Goal: Task Accomplishment & Management: Use online tool/utility

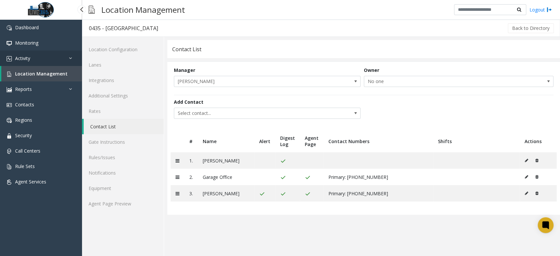
click at [42, 57] on link "Activity" at bounding box center [41, 58] width 82 height 15
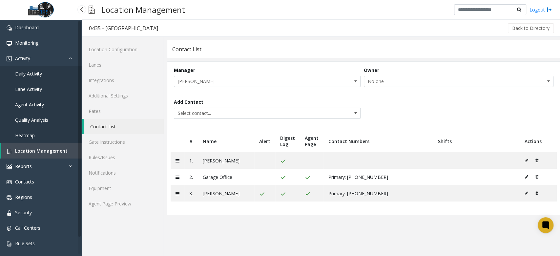
click at [42, 73] on link "Daily Activity" at bounding box center [41, 73] width 82 height 15
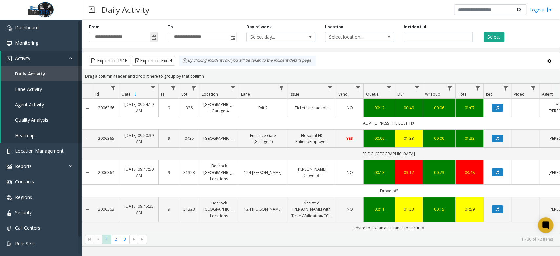
click at [155, 36] on span "Toggle popup" at bounding box center [154, 37] width 5 height 5
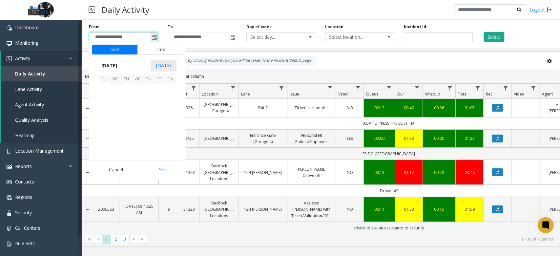
scroll to position [117732, 0]
click at [120, 91] on span "1" at bounding box center [115, 89] width 11 height 11
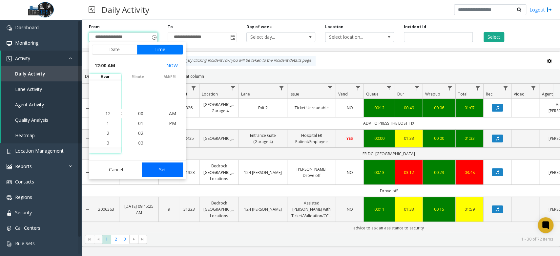
click at [167, 175] on button "Set" at bounding box center [162, 169] width 41 height 14
type input "**********"
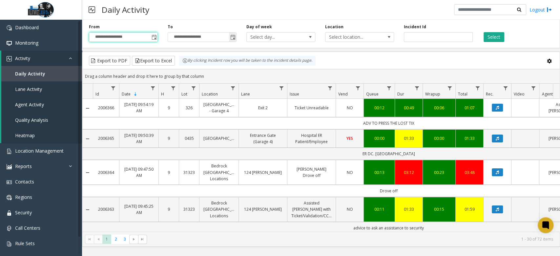
click at [233, 38] on span "Toggle popup" at bounding box center [232, 37] width 5 height 5
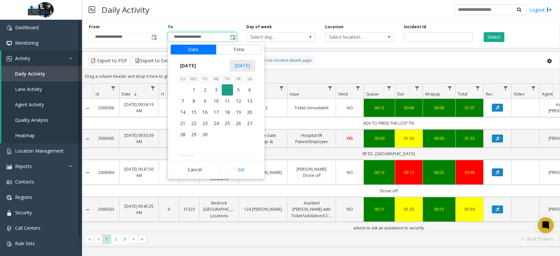
scroll to position [10, 0]
click at [216, 92] on span "3" at bounding box center [216, 89] width 11 height 11
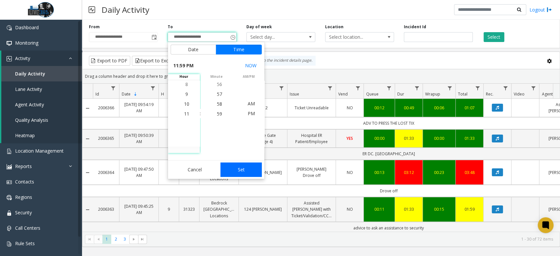
click at [244, 169] on button "Set" at bounding box center [240, 169] width 41 height 14
type input "**********"
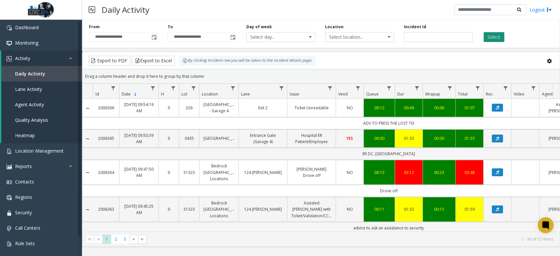
click at [492, 41] on button "Select" at bounding box center [494, 37] width 21 height 10
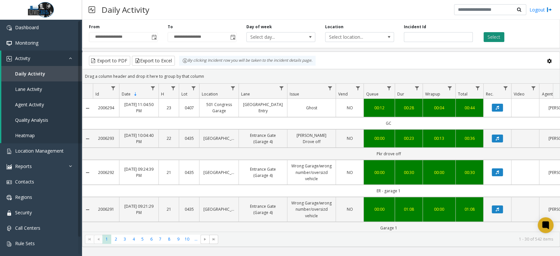
click at [489, 33] on button "Select" at bounding box center [494, 37] width 21 height 10
click at [157, 62] on button "Export to Excel" at bounding box center [153, 61] width 43 height 10
